Goal: Task Accomplishment & Management: Use online tool/utility

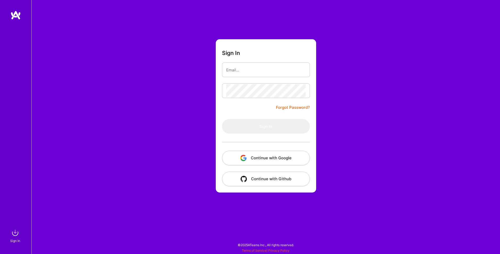
click at [275, 159] on button "Continue with Google" at bounding box center [266, 158] width 88 height 15
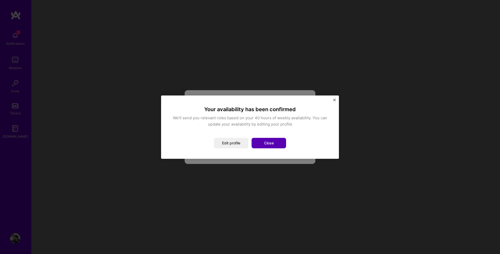
click at [263, 143] on button "Close" at bounding box center [268, 143] width 35 height 10
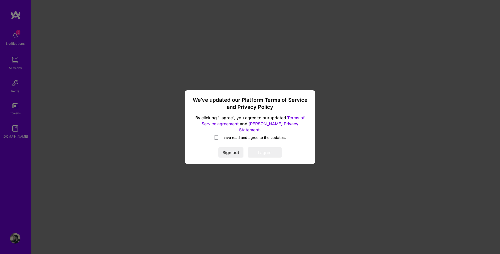
click at [241, 136] on span "I have read and agree to the updates." at bounding box center [252, 137] width 65 height 5
click at [0, 0] on input "I have read and agree to the updates." at bounding box center [0, 0] width 0 height 0
click at [268, 149] on button "I agree" at bounding box center [265, 152] width 34 height 10
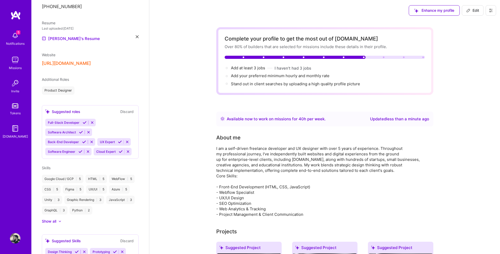
click at [14, 38] on img at bounding box center [15, 35] width 10 height 10
click at [18, 20] on div "5 Notifications Missions Invite Tokens A.Guide" at bounding box center [15, 117] width 31 height 215
click at [16, 16] on img at bounding box center [15, 14] width 10 height 9
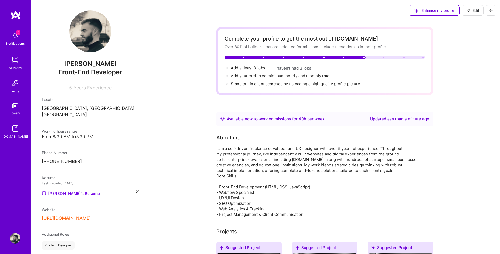
click at [14, 13] on img at bounding box center [15, 14] width 10 height 9
click at [15, 133] on img at bounding box center [15, 128] width 10 height 10
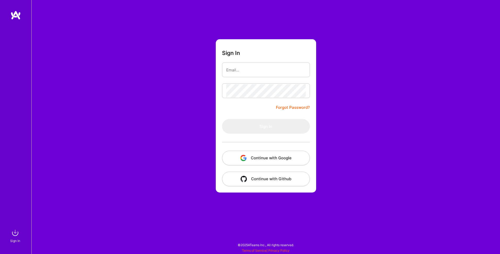
click at [265, 155] on button "Continue with Google" at bounding box center [266, 158] width 88 height 15
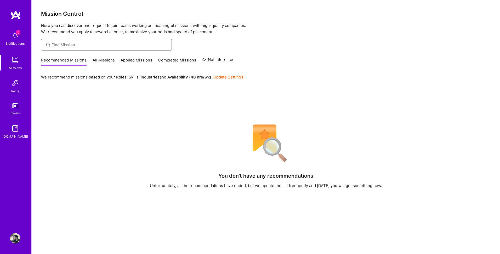
click at [112, 43] on input at bounding box center [109, 44] width 116 height 5
type input "webflow"
click at [103, 58] on link "All Missions" at bounding box center [104, 61] width 22 height 9
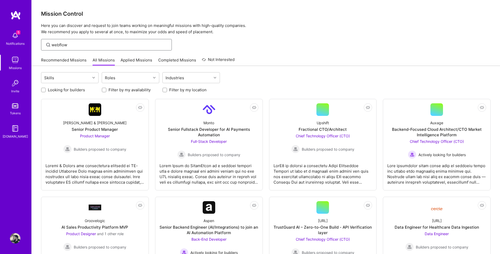
click at [95, 45] on input "webflow" at bounding box center [109, 44] width 116 height 5
click at [118, 157] on link "Not Interested Morgan & Morgan Senior Product Manager Product Manager Builders …" at bounding box center [94, 144] width 99 height 83
click at [136, 79] on div "Roles" at bounding box center [126, 77] width 49 height 10
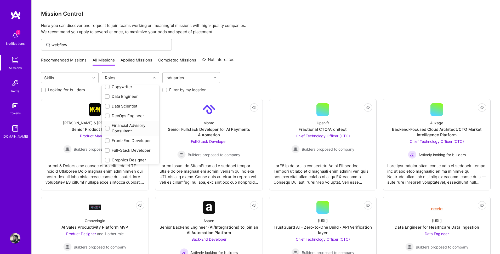
scroll to position [79, 0]
click at [138, 140] on div "Front-End Developer" at bounding box center [130, 138] width 51 height 5
checkbox input "true"
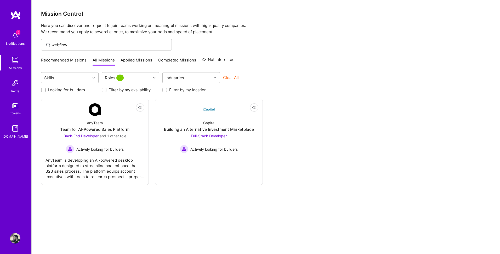
click at [291, 74] on div "Skills Roles 1 Industries Clear All" at bounding box center [265, 78] width 449 height 12
click at [133, 44] on input "webflow" at bounding box center [109, 44] width 116 height 5
click at [77, 76] on div "Skills" at bounding box center [65, 77] width 49 height 10
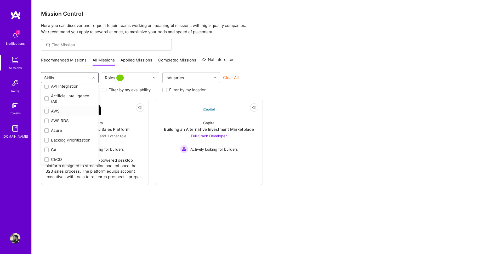
scroll to position [0, 0]
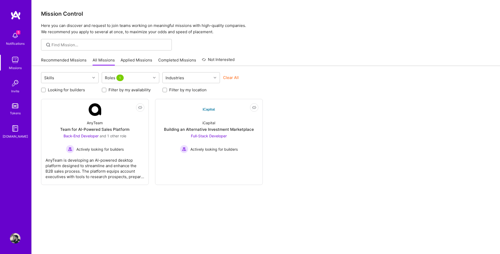
click at [276, 85] on div "Looking for builders Filter by my availability Filter by my location" at bounding box center [265, 88] width 449 height 8
click at [207, 76] on div "Industries" at bounding box center [187, 77] width 49 height 10
click at [160, 78] on div "Skills Roles 1 Industries Clear All" at bounding box center [265, 78] width 449 height 12
click at [149, 78] on div "Roles 1" at bounding box center [126, 77] width 49 height 10
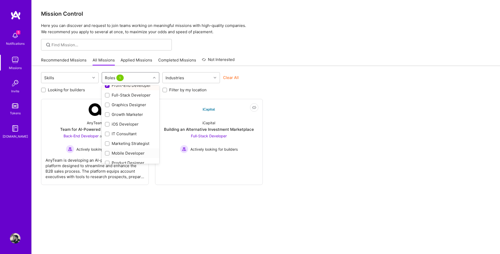
scroll to position [116, 0]
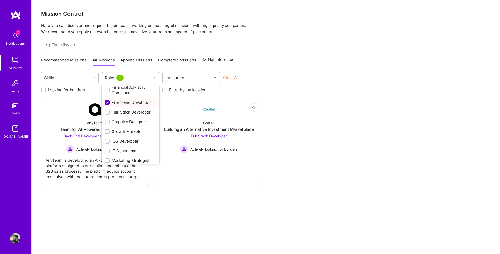
click at [118, 101] on div "Front-End Developer" at bounding box center [130, 102] width 51 height 5
checkbox input "false"
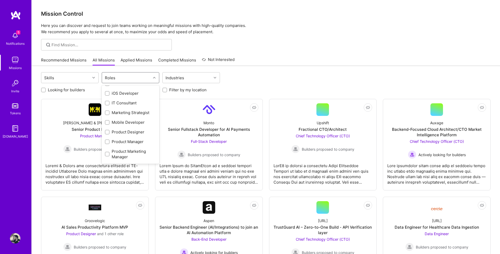
scroll to position [165, 0]
click at [116, 128] on div "Product Designer" at bounding box center [130, 130] width 51 height 5
checkbox input "true"
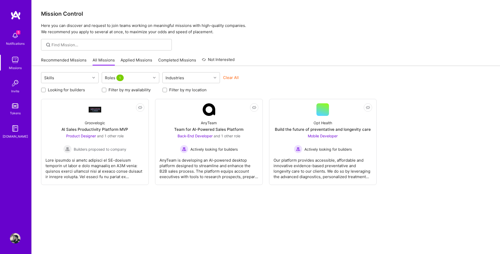
click at [283, 50] on div "Mission Control Here you can discover and request to join teams working on mean…" at bounding box center [266, 134] width 468 height 269
click at [320, 152] on div "Actively looking for builders" at bounding box center [323, 149] width 58 height 8
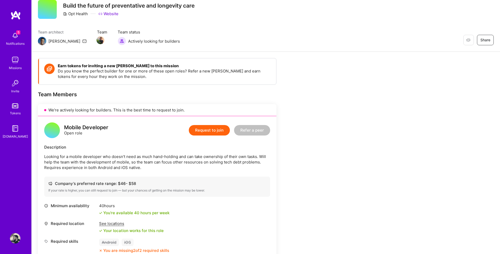
scroll to position [21, 0]
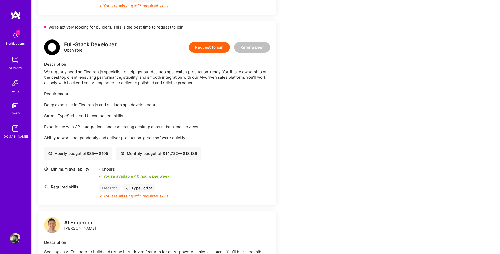
scroll to position [313, 0]
